Goal: Task Accomplishment & Management: Complete application form

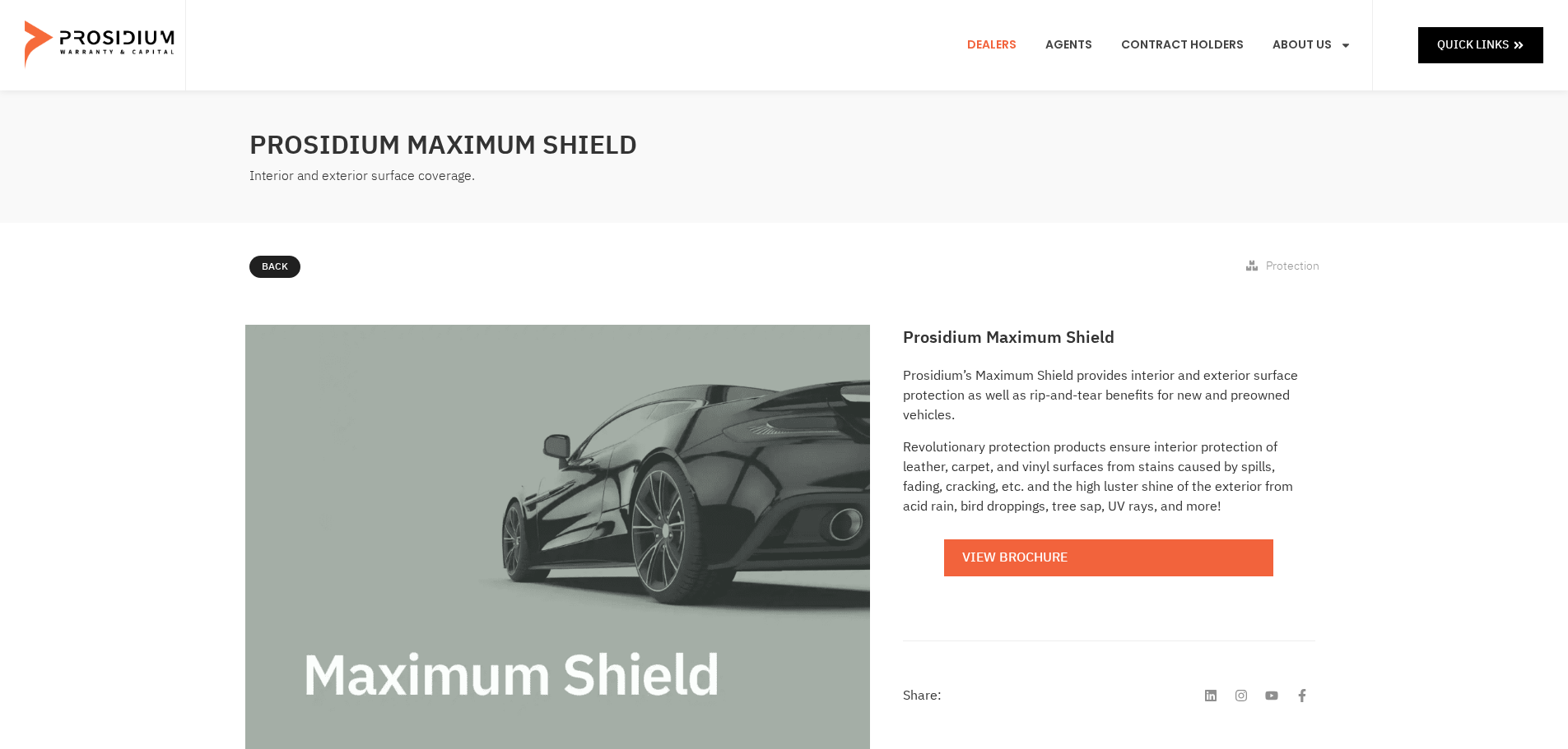
click at [1017, 47] on link "Dealers" at bounding box center [991, 46] width 74 height 61
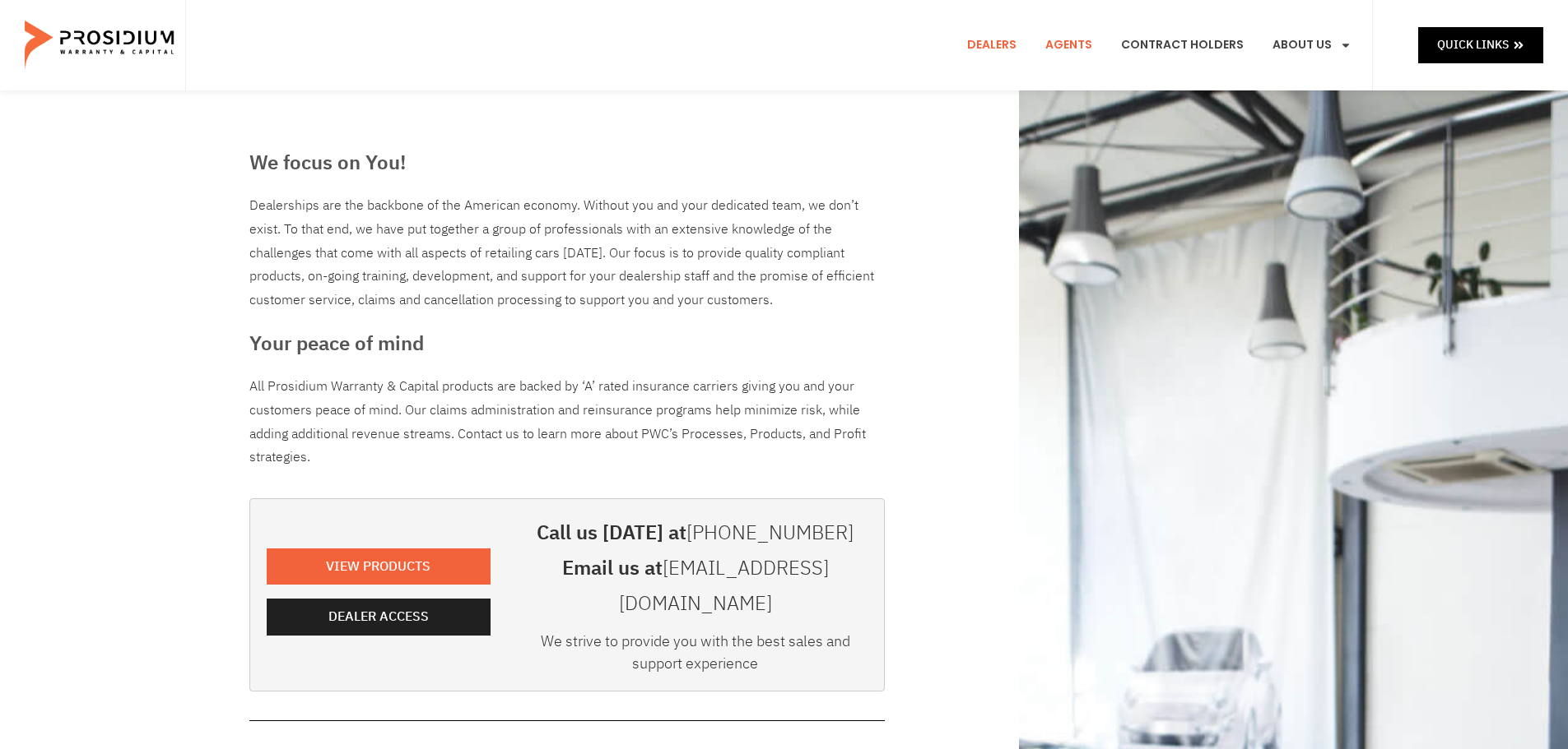
click at [1074, 38] on link "Agents" at bounding box center [1068, 46] width 71 height 61
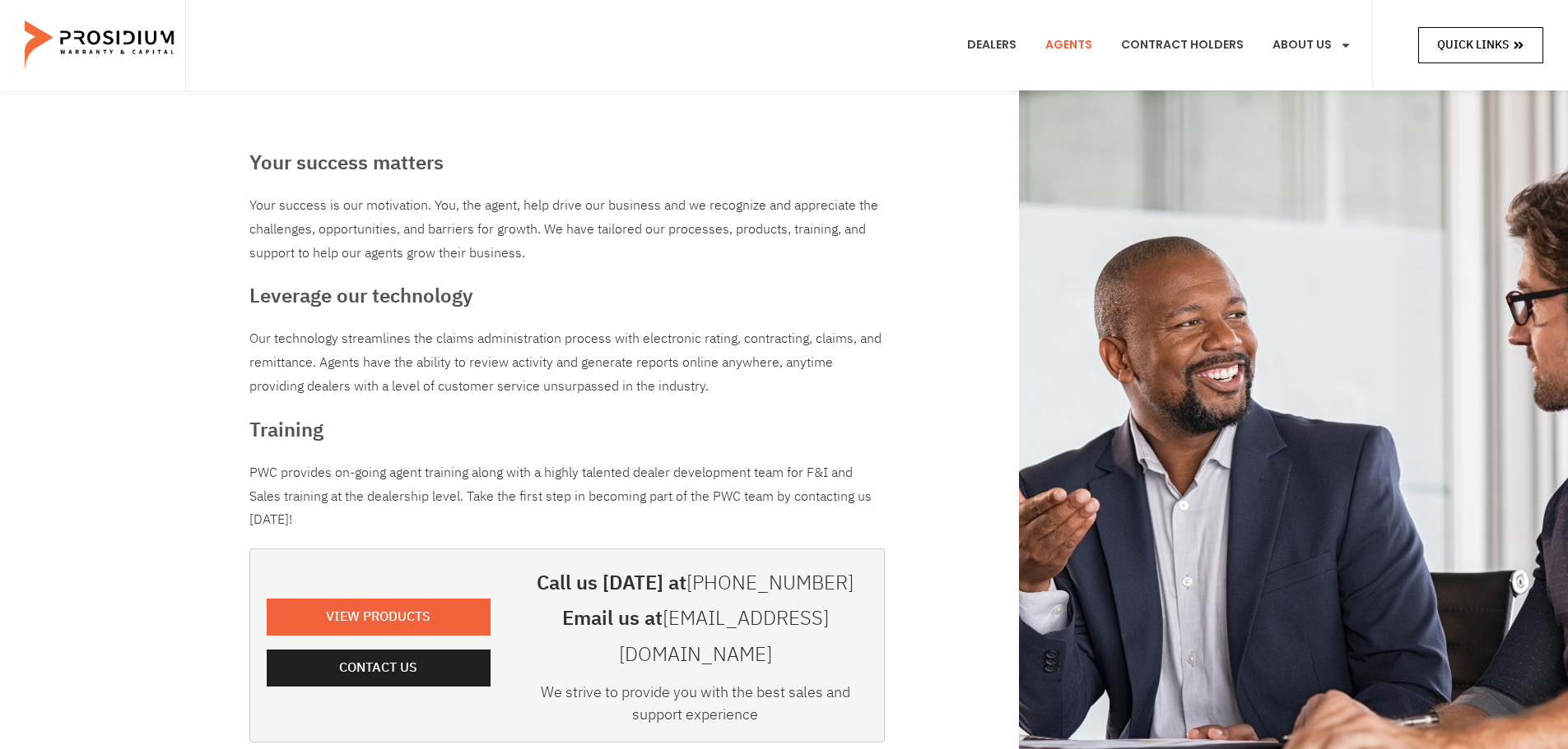
click at [1487, 45] on span "Quick Links" at bounding box center [1472, 45] width 71 height 21
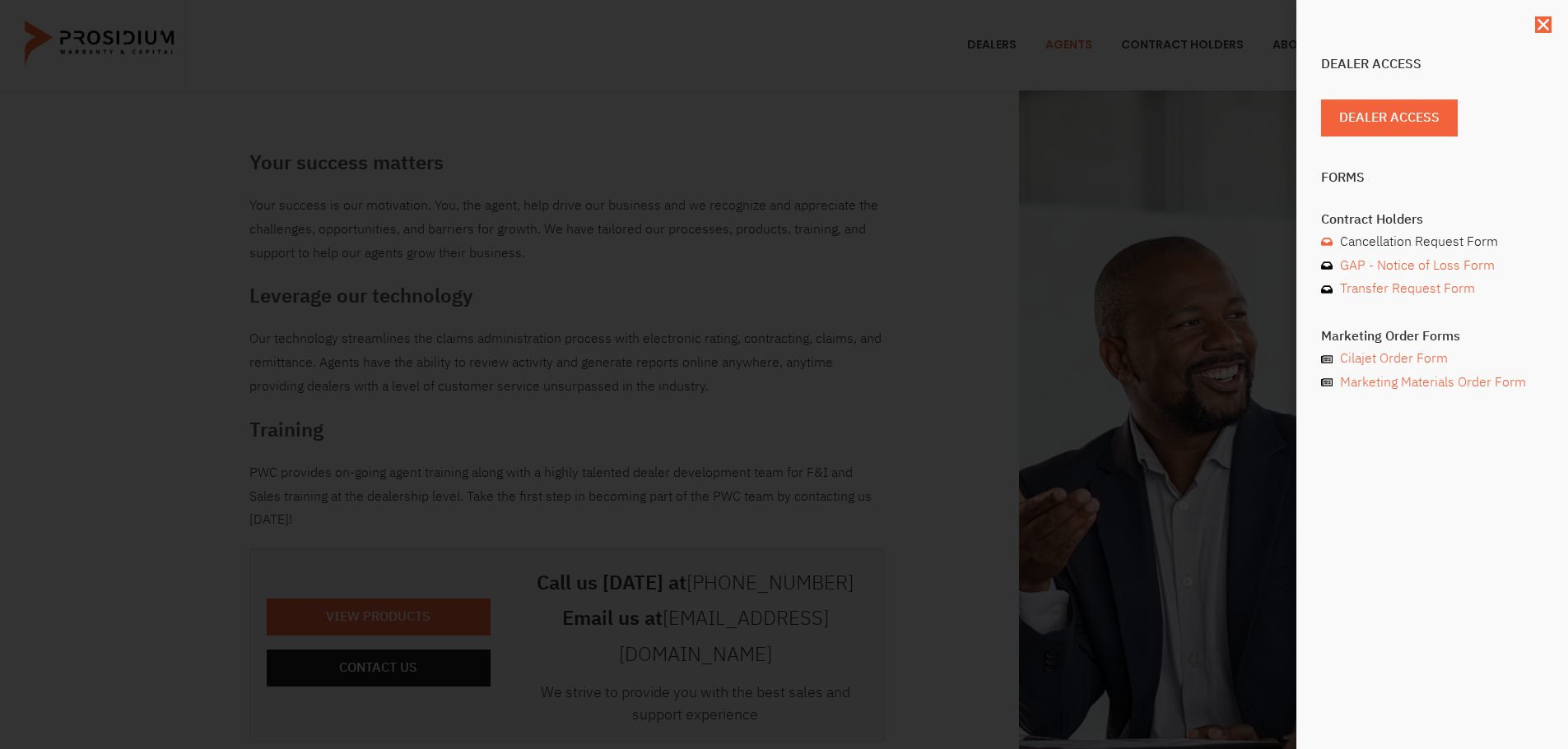
click at [1402, 241] on span "Cancellation Request Form" at bounding box center [1417, 242] width 162 height 24
